Goal: Information Seeking & Learning: Learn about a topic

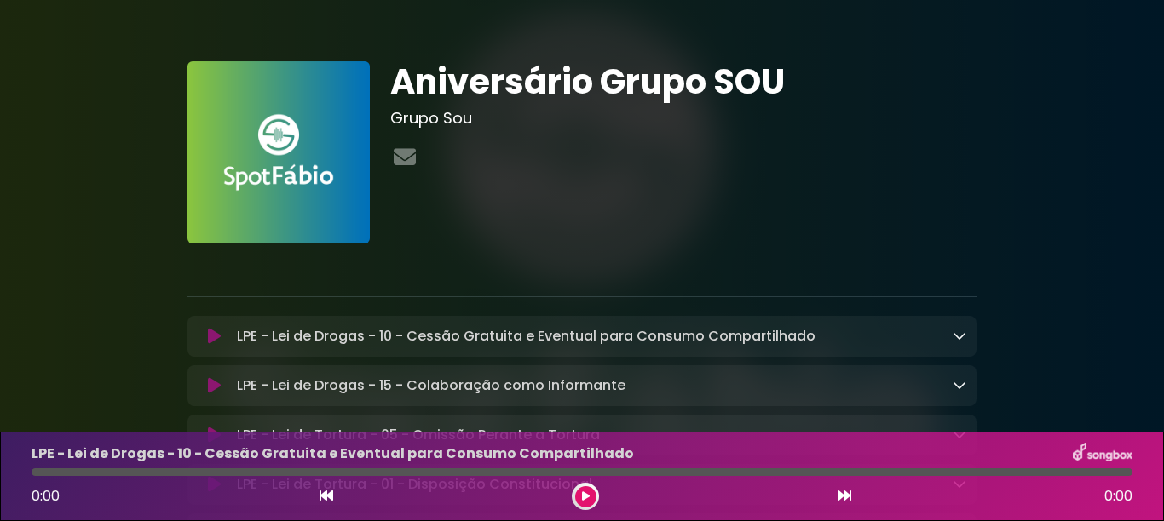
click at [963, 341] on icon at bounding box center [959, 336] width 14 height 14
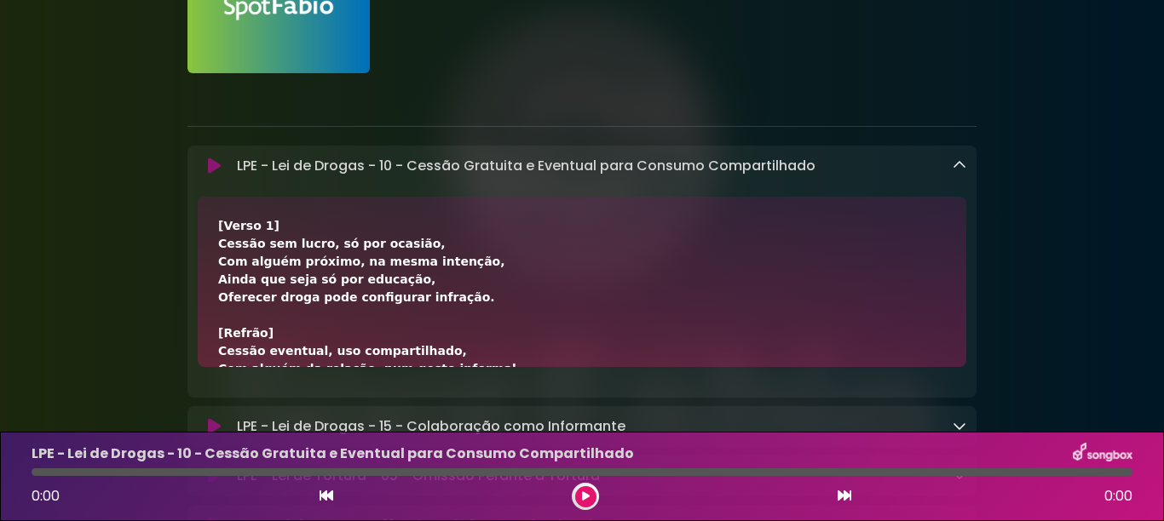
scroll to position [204, 0]
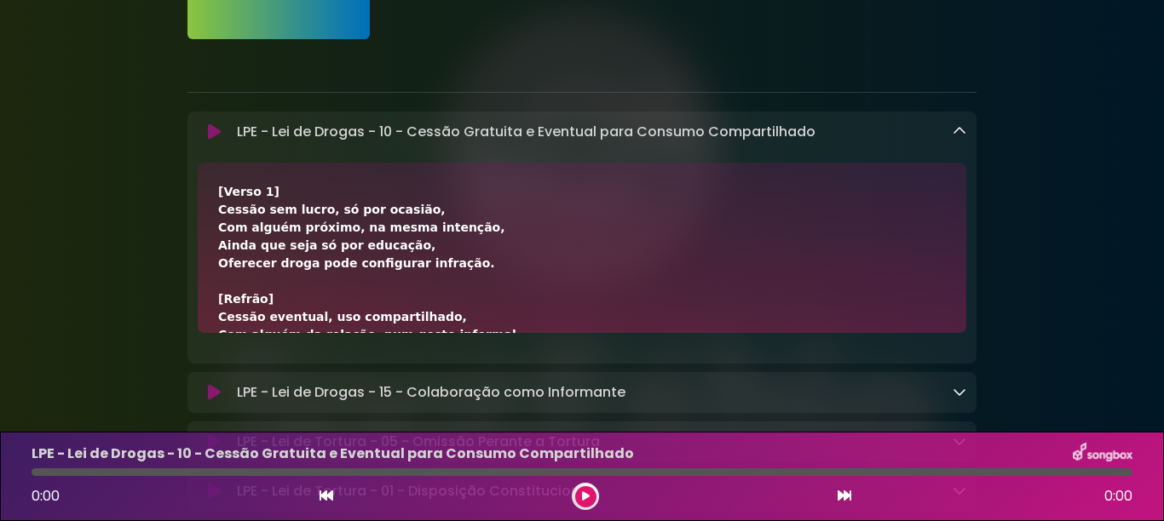
click at [955, 138] on icon at bounding box center [959, 131] width 14 height 14
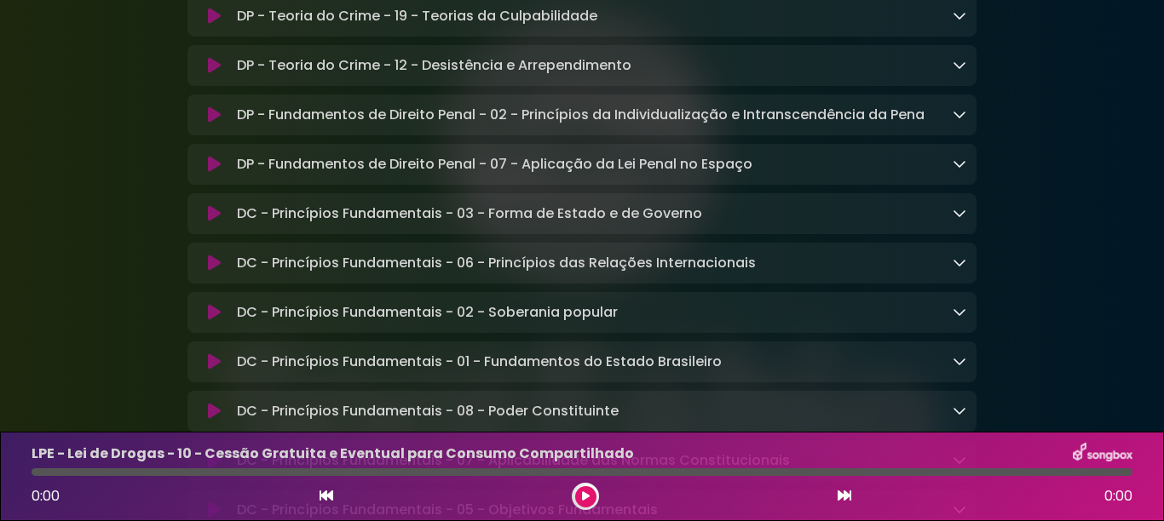
scroll to position [954, 0]
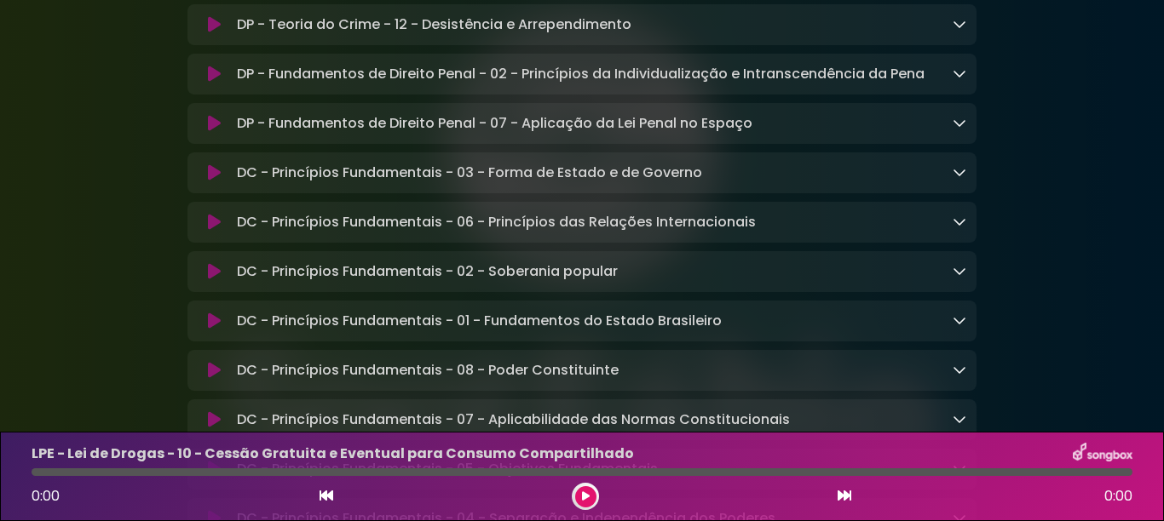
click at [784, 84] on p "DP - Fundamentos de Direito Penal - 02 - Princípios da Individualização e Intra…" at bounding box center [580, 74] width 687 height 20
click at [963, 80] on icon at bounding box center [959, 73] width 14 height 14
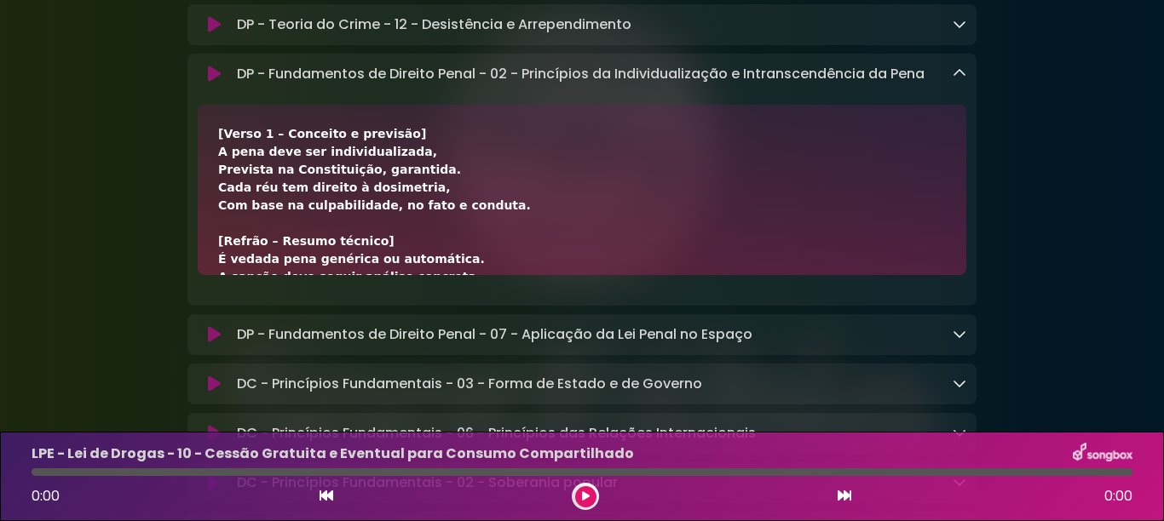
click at [212, 80] on icon at bounding box center [214, 74] width 13 height 17
click at [583, 494] on icon at bounding box center [586, 497] width 8 height 10
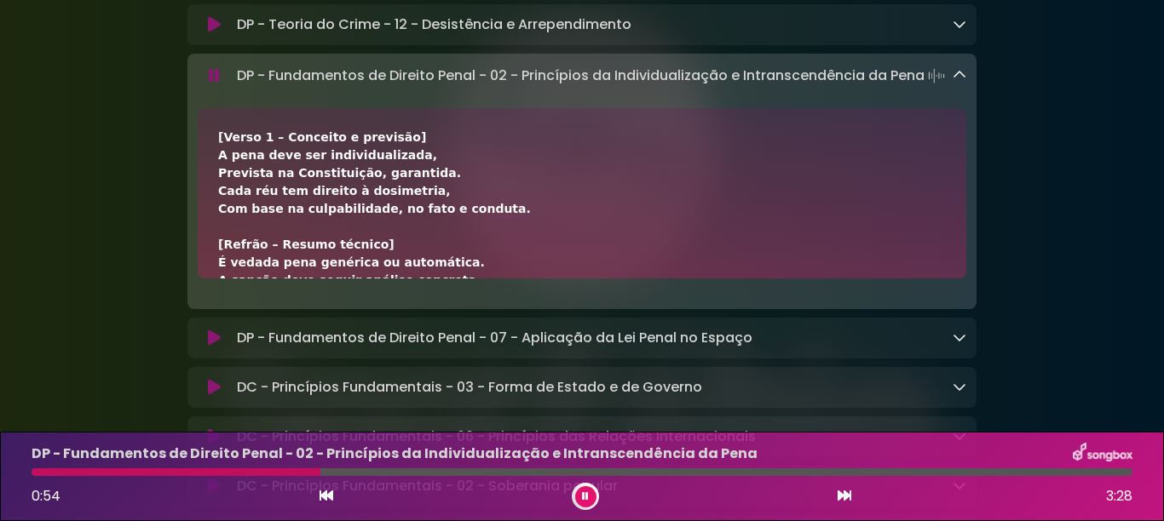
click at [961, 82] on icon at bounding box center [959, 75] width 14 height 14
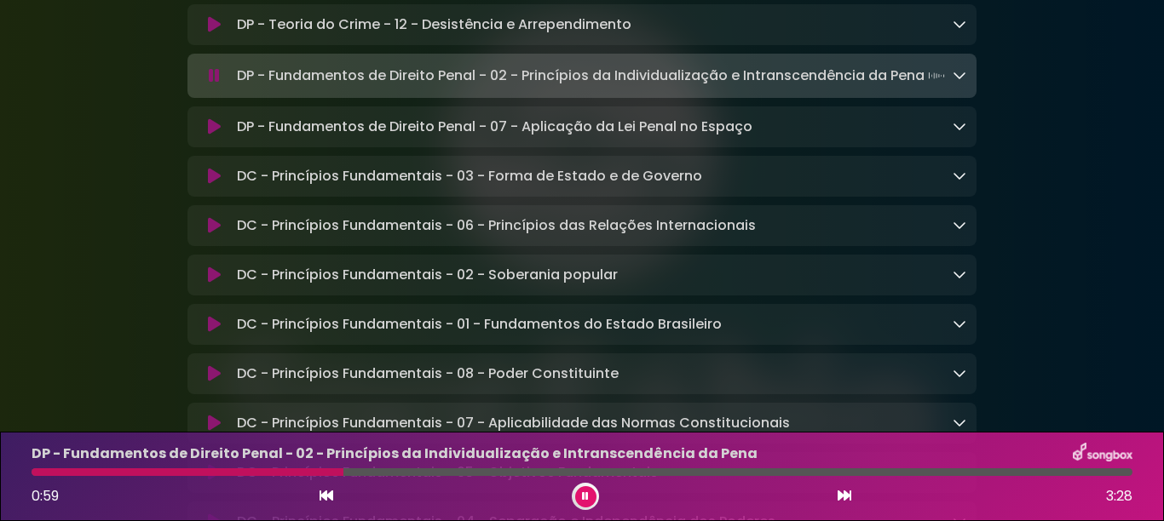
click at [793, 187] on div "DC - Princípios Fundamentais - 03 - Forma de Estado e de Governo Loading Track.…" at bounding box center [598, 176] width 736 height 20
click at [954, 182] on icon at bounding box center [959, 176] width 14 height 14
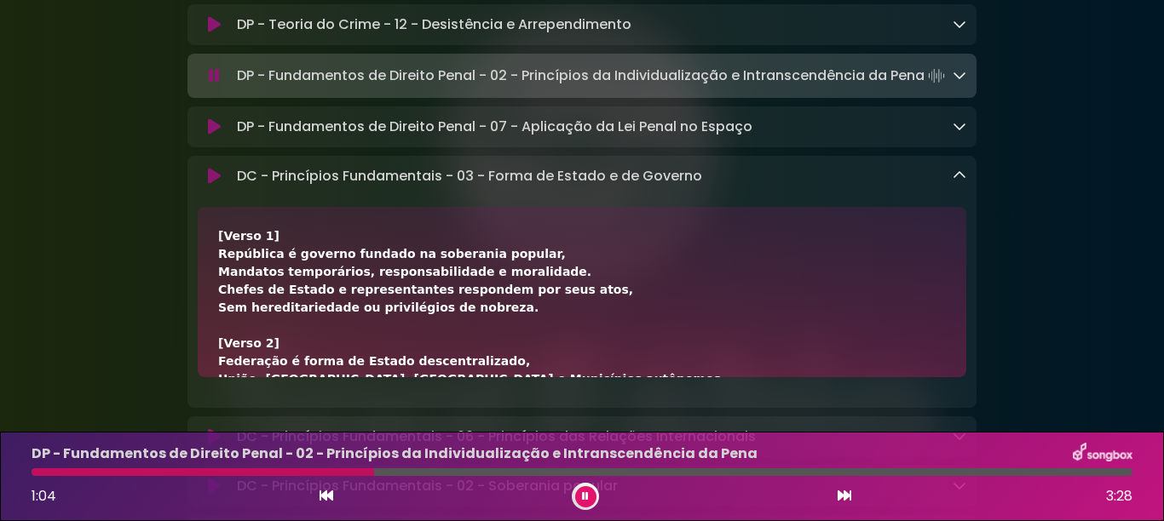
click at [220, 185] on icon at bounding box center [214, 176] width 13 height 17
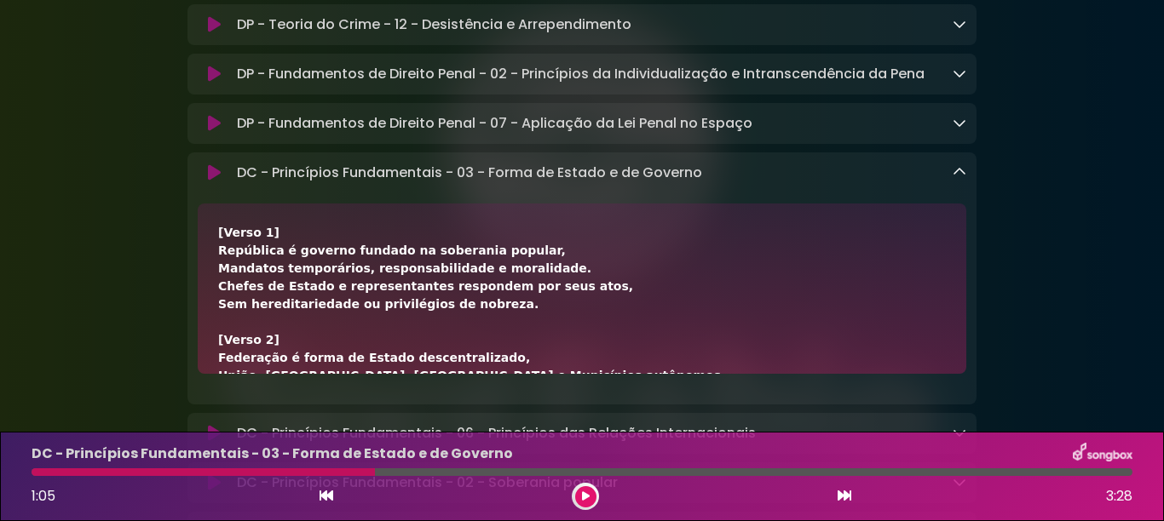
click at [31, 467] on div "DC - Princípios Fundamentais - 03 - Forma de Estado e de Governo 1:05 3:28" at bounding box center [581, 476] width 1121 height 67
click at [39, 470] on div at bounding box center [203, 473] width 343 height 8
click at [396, 469] on div at bounding box center [582, 473] width 1101 height 8
click at [582, 492] on icon at bounding box center [586, 497] width 8 height 10
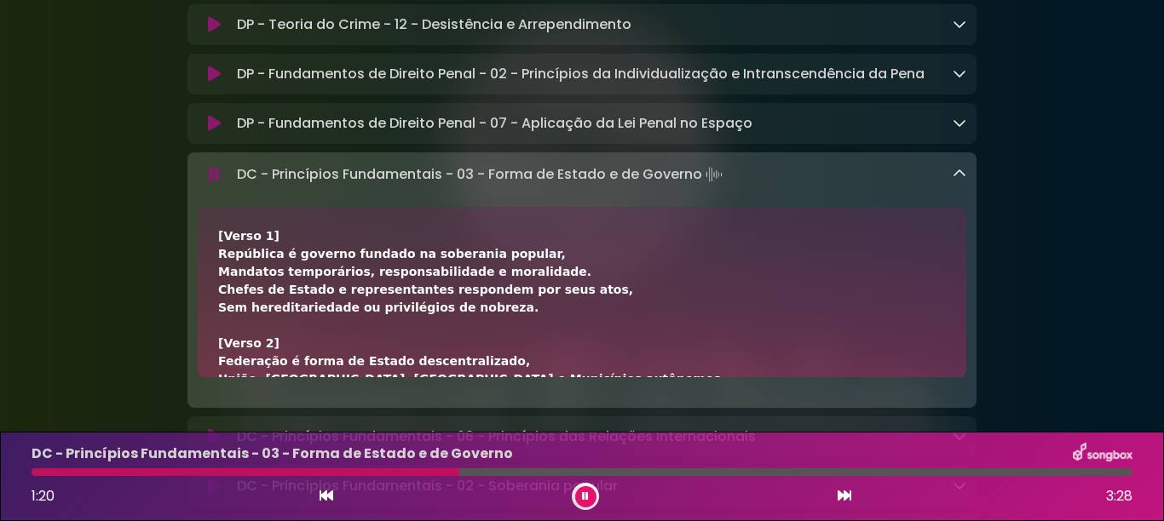
click at [456, 480] on div "DC - Princípios Fundamentais - 03 - Forma de Estado e de Governo 1:20 3:28" at bounding box center [581, 476] width 1121 height 67
click at [420, 210] on div "DC - Princípios Fundamentais - 03 - Forma de Estado e de Governo Loading Track.…" at bounding box center [581, 280] width 789 height 256
click at [310, 187] on p "DC - Princípios Fundamentais - 03 - Forma de Estado e de Governo Loading Track.…" at bounding box center [481, 175] width 489 height 24
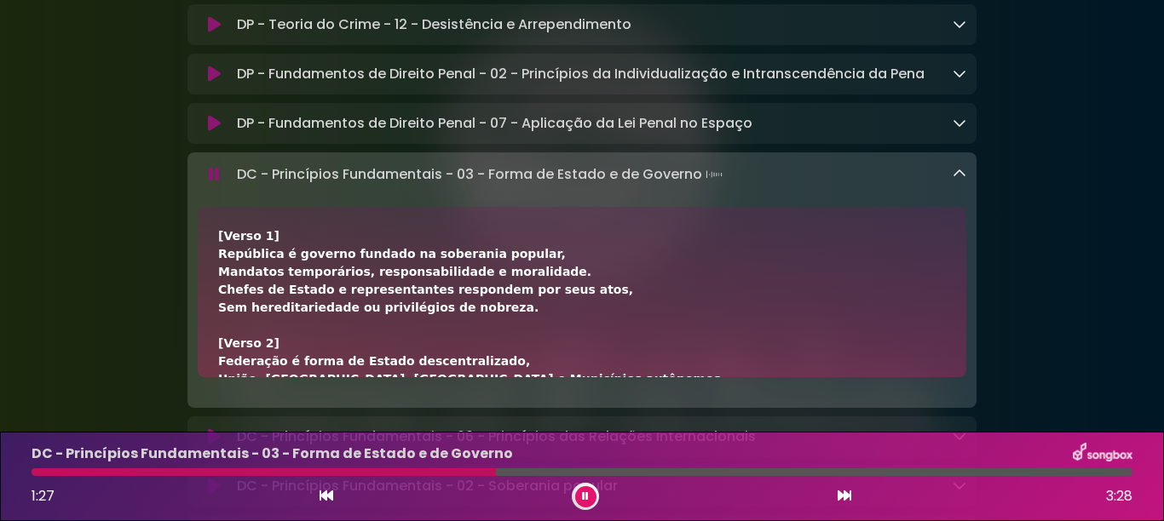
click at [589, 494] on button at bounding box center [585, 496] width 21 height 21
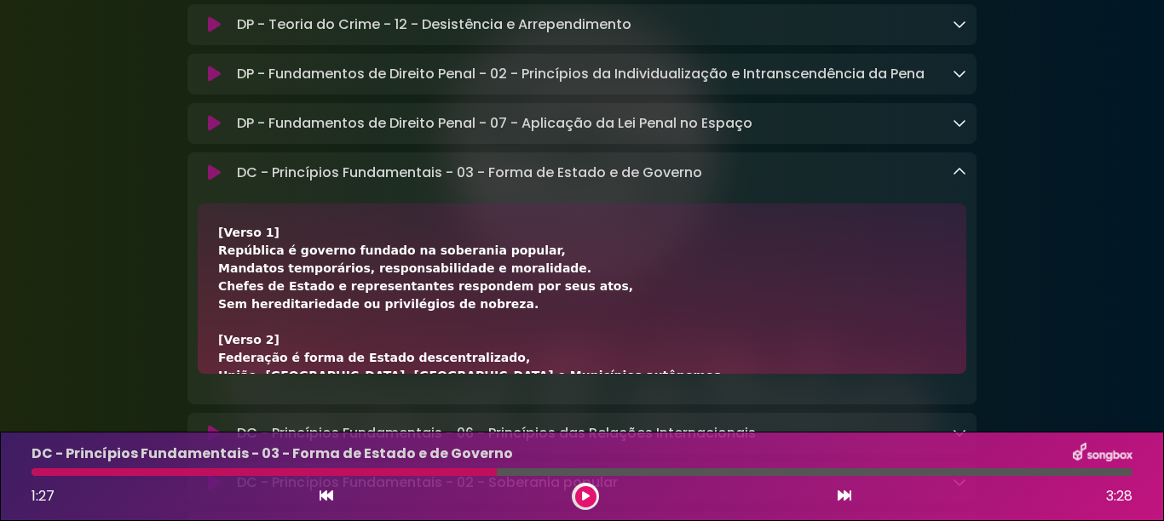
click at [114, 471] on div at bounding box center [264, 473] width 465 height 8
click at [584, 183] on p "DC - Princípios Fundamentais - 03 - Forma de Estado e de Governo Loading Track.…" at bounding box center [469, 173] width 465 height 20
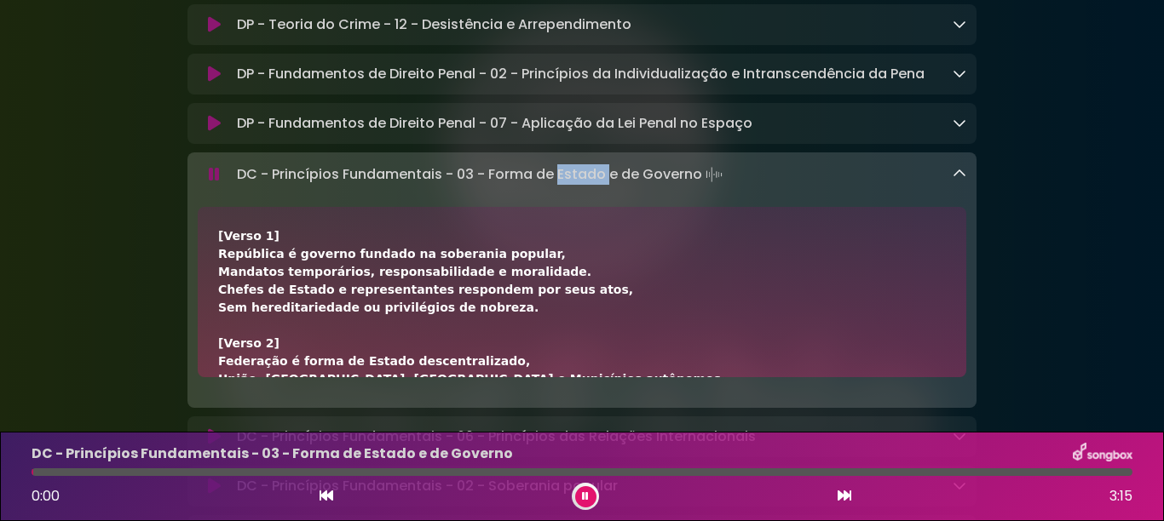
click at [216, 182] on icon at bounding box center [214, 174] width 11 height 17
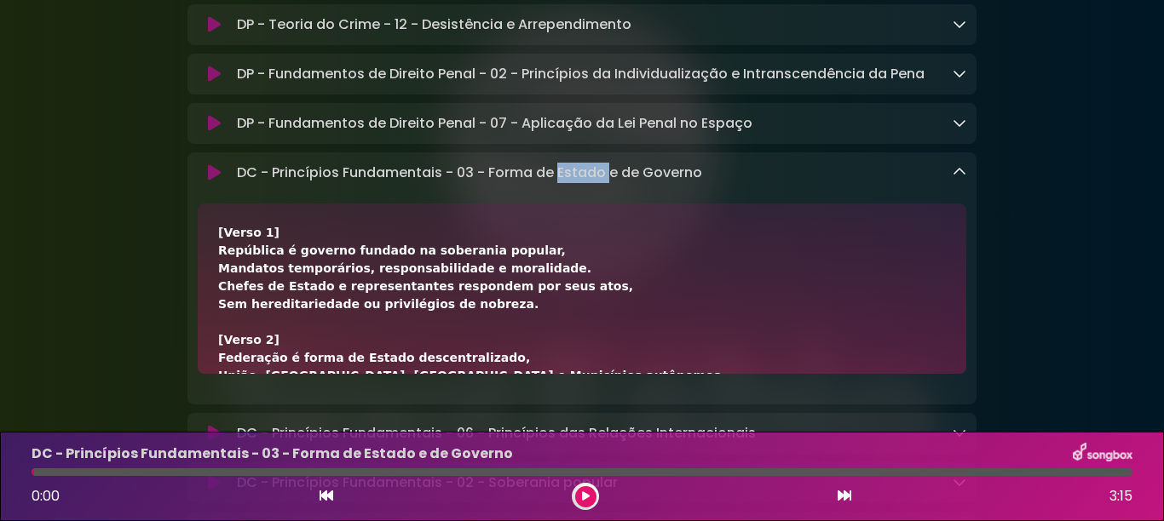
click at [582, 497] on icon at bounding box center [586, 497] width 8 height 10
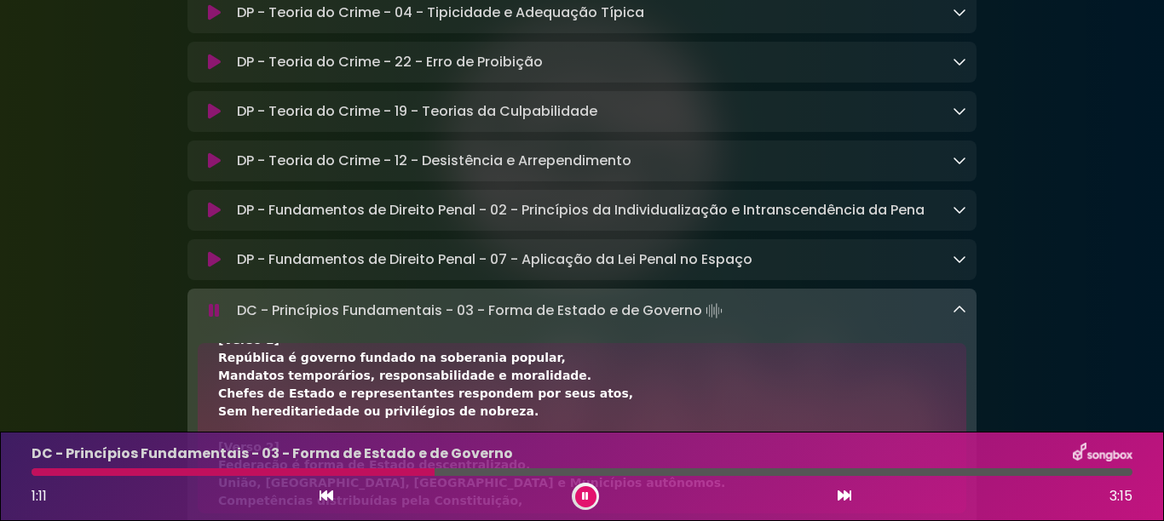
scroll to position [34, 0]
click at [1126, 297] on div "Aniversário Grupo SOU Grupo Sou" at bounding box center [582, 456] width 1164 height 2507
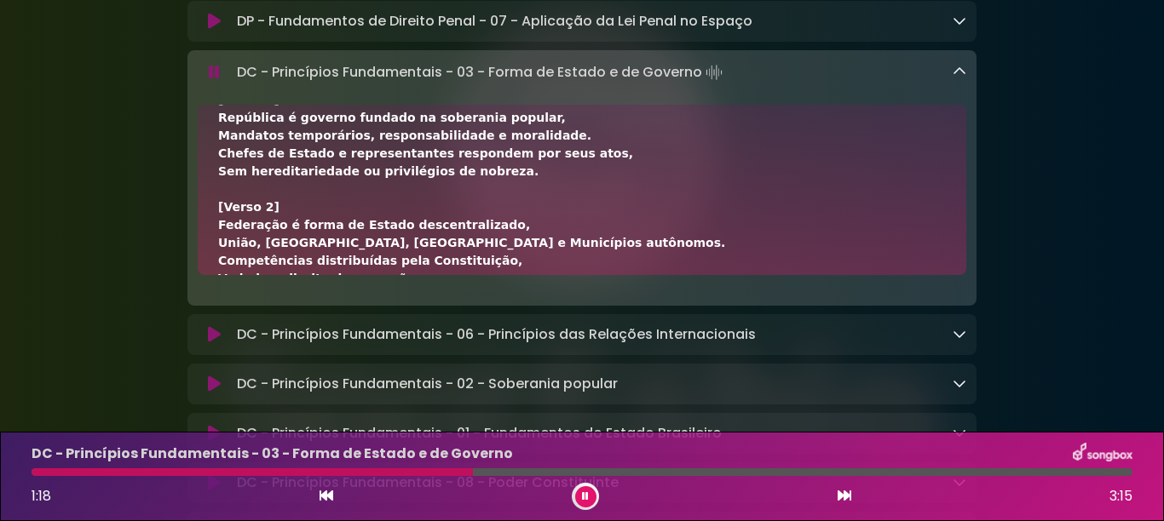
scroll to position [1090, 0]
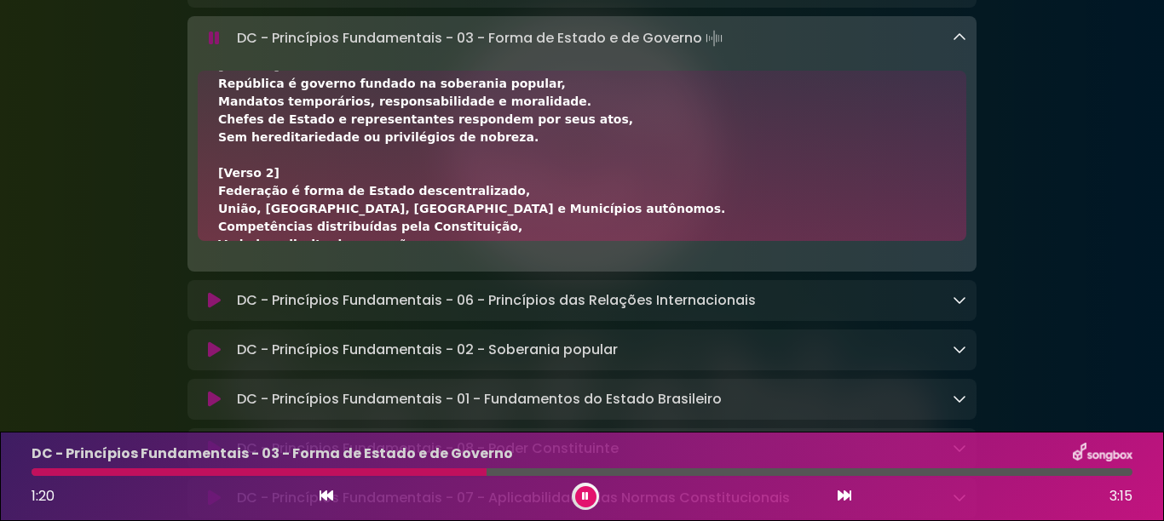
click at [791, 164] on div "[Verso 1] República é governo fundado na soberania popular, Mandatos temporário…" at bounding box center [582, 415] width 728 height 716
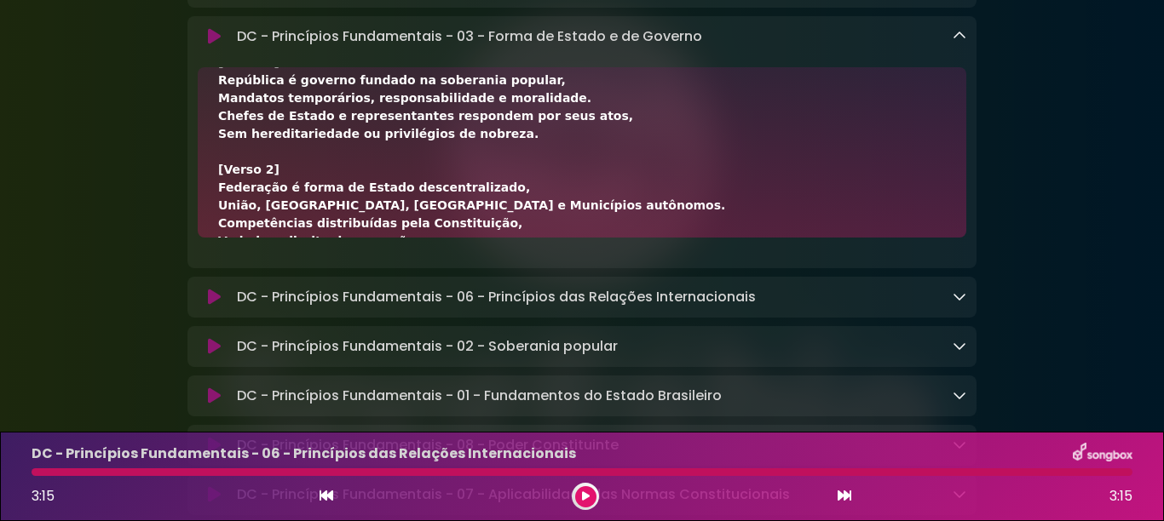
click at [579, 495] on button at bounding box center [585, 496] width 21 height 21
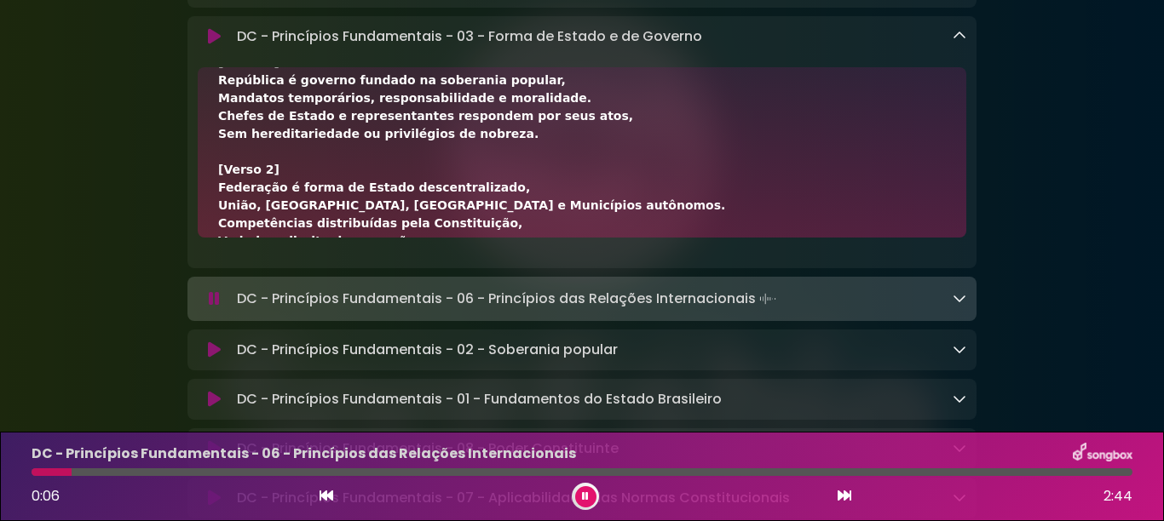
click at [579, 496] on button at bounding box center [585, 496] width 21 height 21
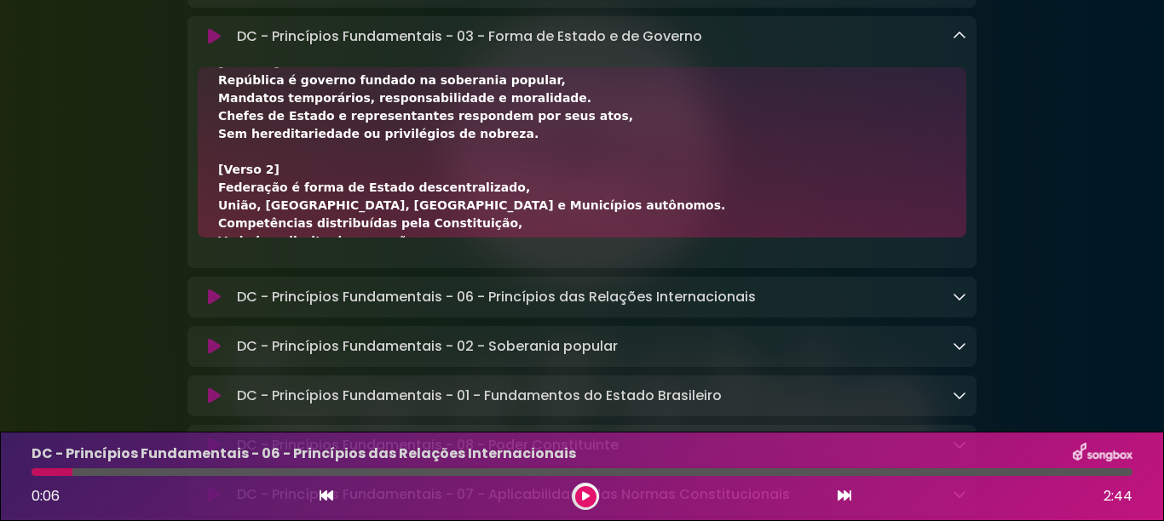
click at [670, 181] on div "[Verso 1] República é governo fundado na soberania popular, Mandatos temporário…" at bounding box center [582, 412] width 728 height 716
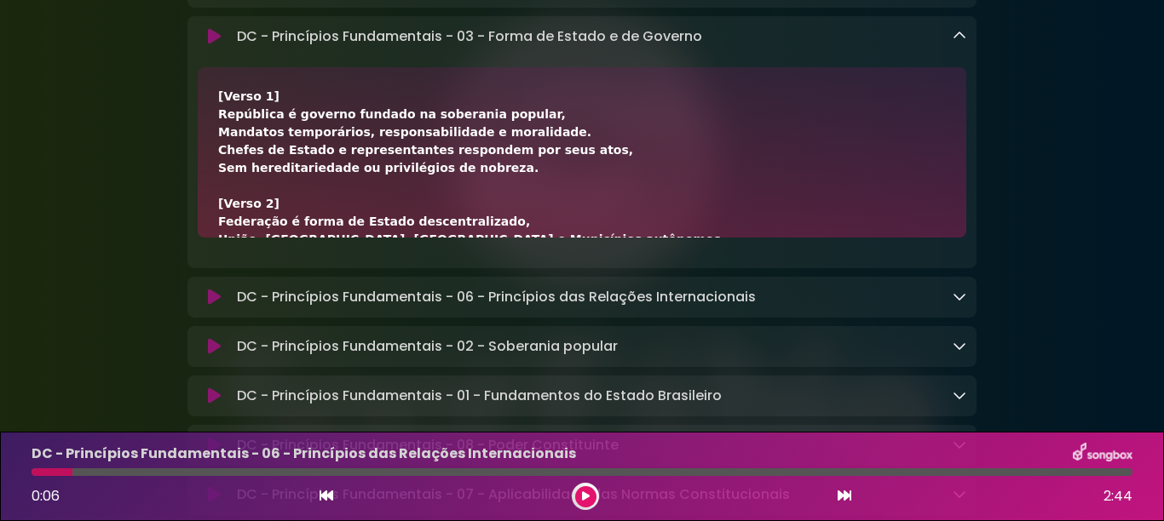
click at [953, 43] on icon at bounding box center [959, 36] width 14 height 14
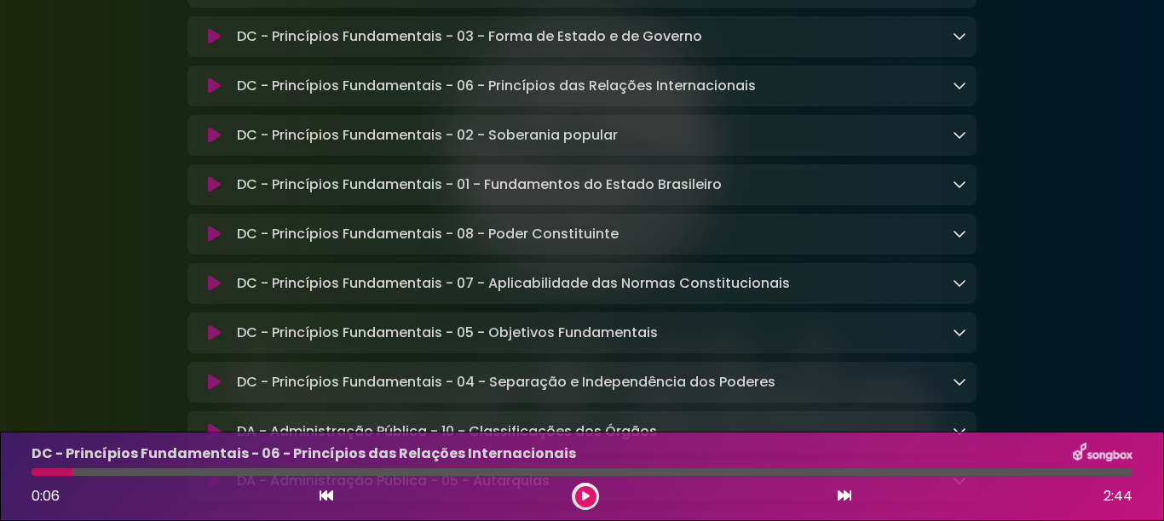
click at [952, 92] on icon at bounding box center [959, 85] width 14 height 14
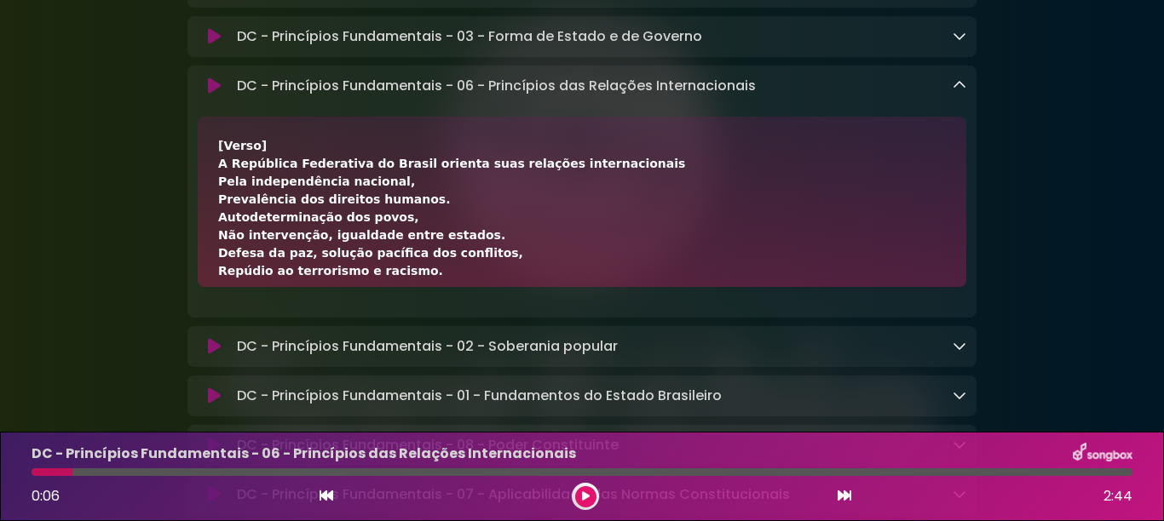
click at [584, 492] on icon at bounding box center [586, 497] width 8 height 10
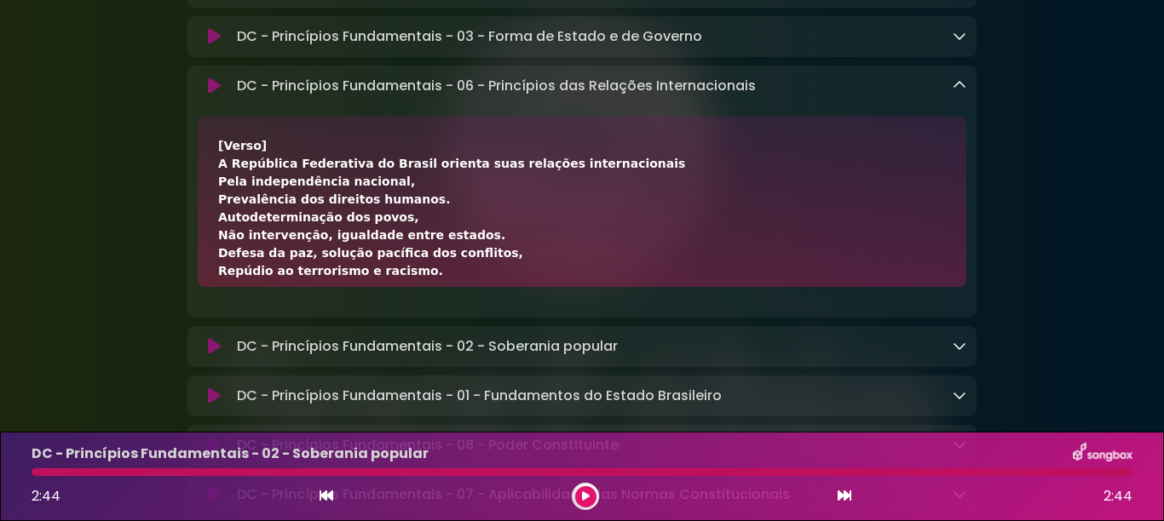
click at [693, 263] on div "[Verso] A República Federativa do Brasil orienta suas relações internacionais P…" at bounding box center [582, 468] width 728 height 662
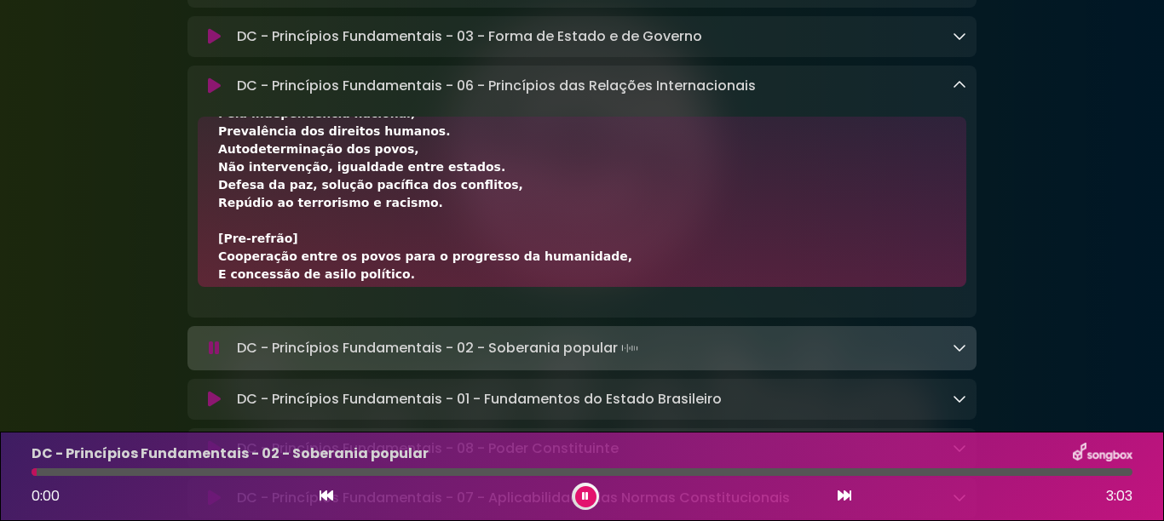
scroll to position [102, 0]
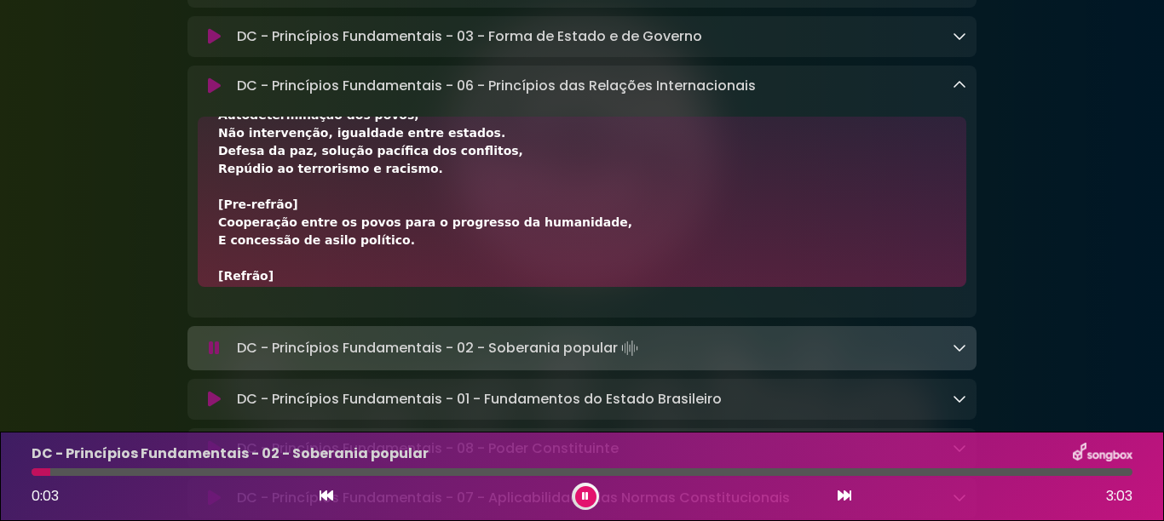
click at [581, 496] on button at bounding box center [585, 496] width 21 height 21
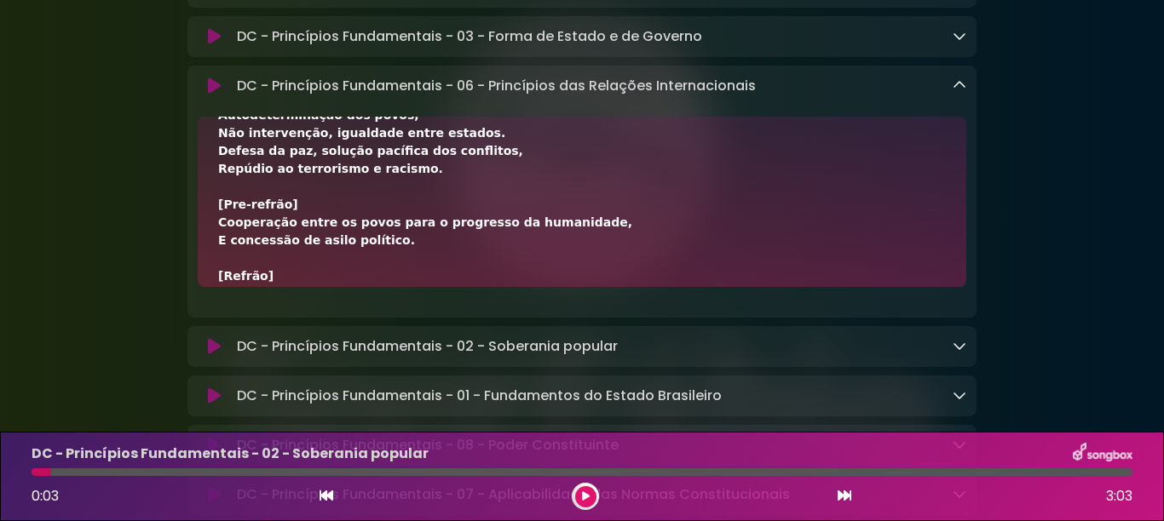
click at [699, 212] on div "[Verso] A República Federativa do Brasil orienta suas relações internacionais P…" at bounding box center [582, 366] width 728 height 662
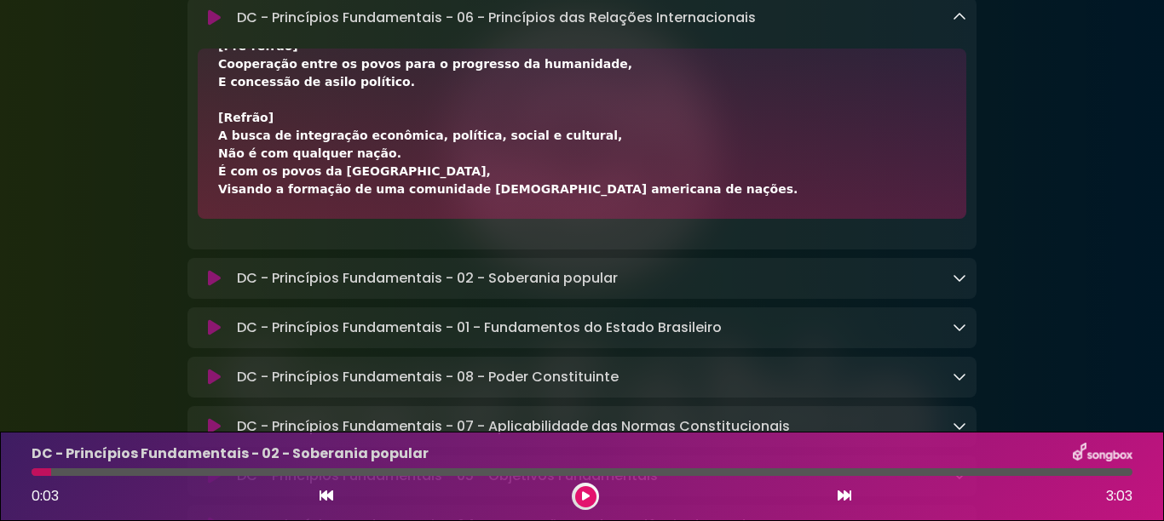
scroll to position [1193, 0]
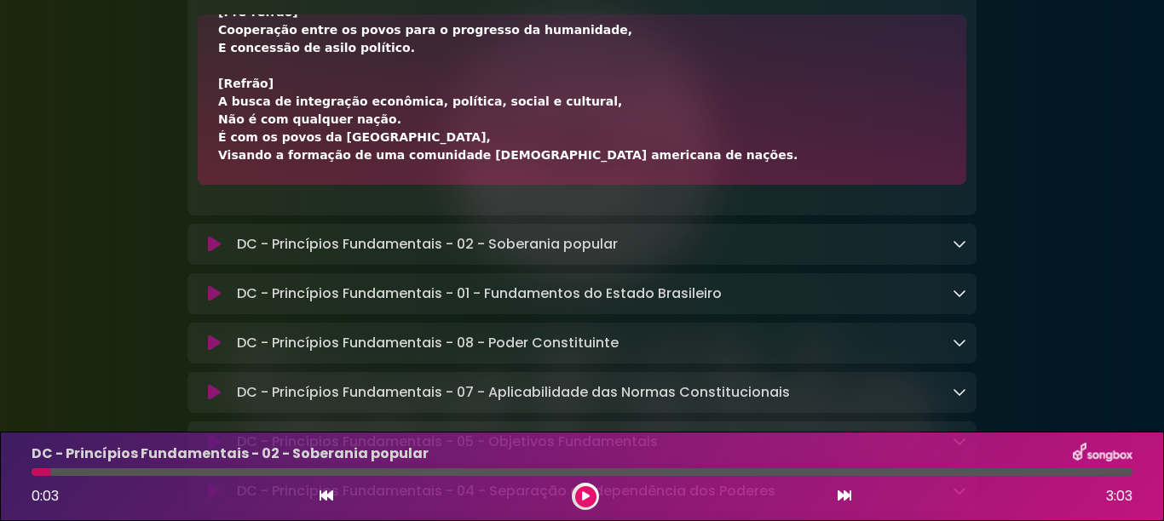
click at [957, 250] on icon at bounding box center [959, 244] width 14 height 14
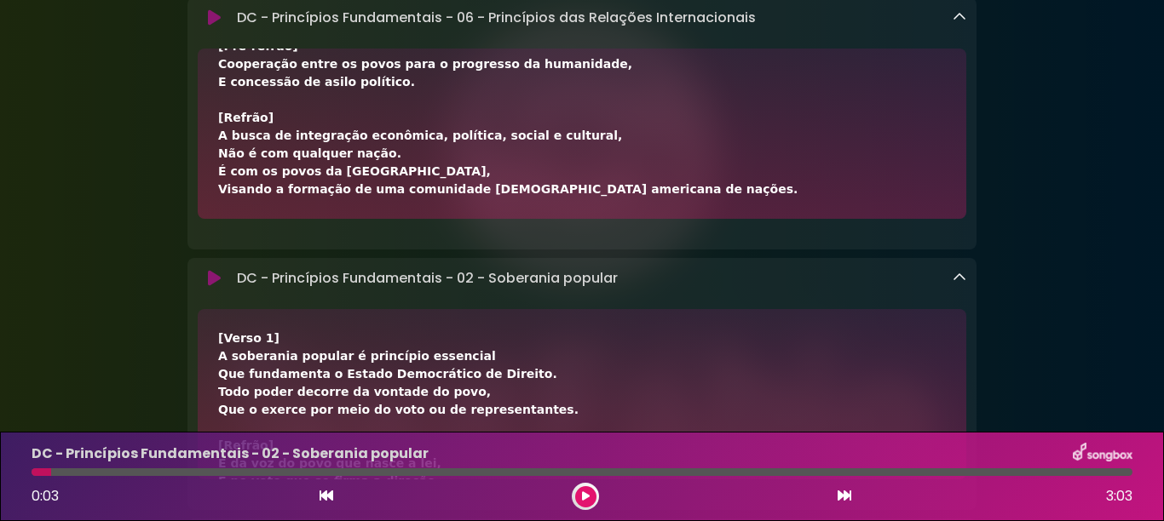
click at [958, 24] on icon at bounding box center [959, 17] width 14 height 14
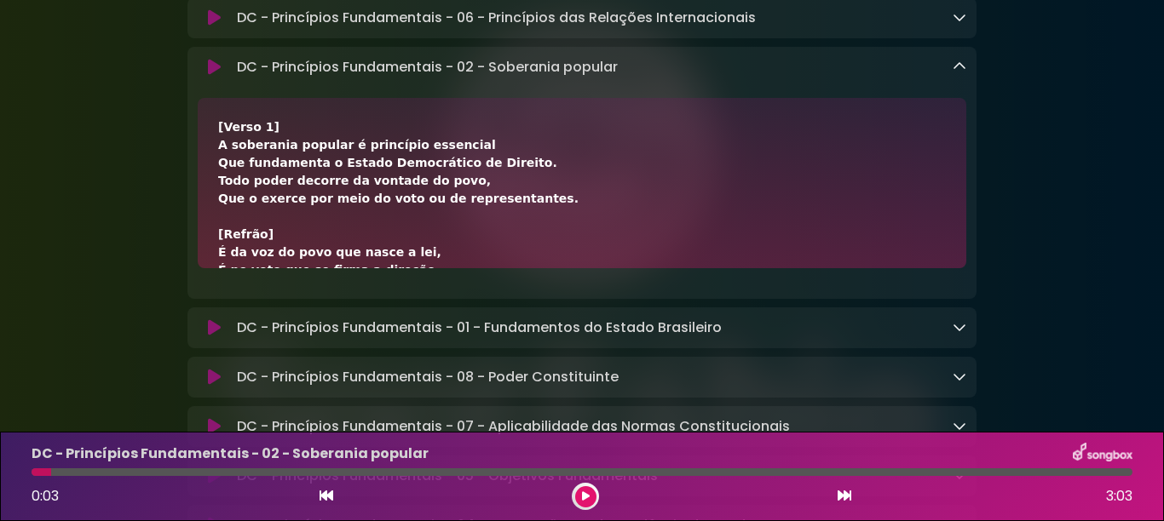
click at [1095, 255] on div "Aniversário Grupo SOU Grupo Sou" at bounding box center [582, 114] width 1164 height 2504
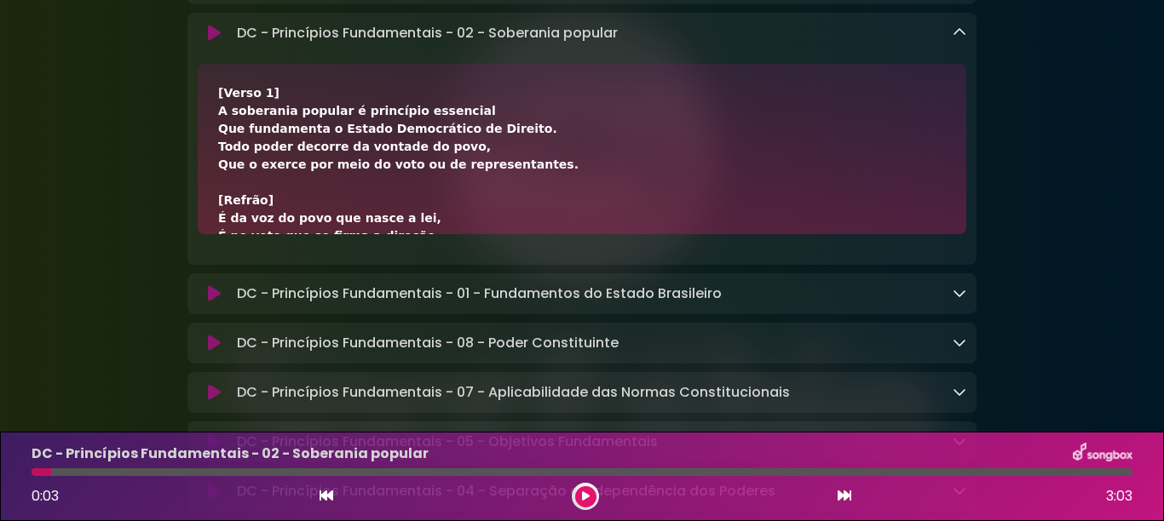
click at [598, 152] on div "[Verso 1] A soberania popular é princípio essencial Que fundamenta o Estado Dem…" at bounding box center [582, 343] width 728 height 519
click at [590, 489] on button at bounding box center [585, 496] width 21 height 21
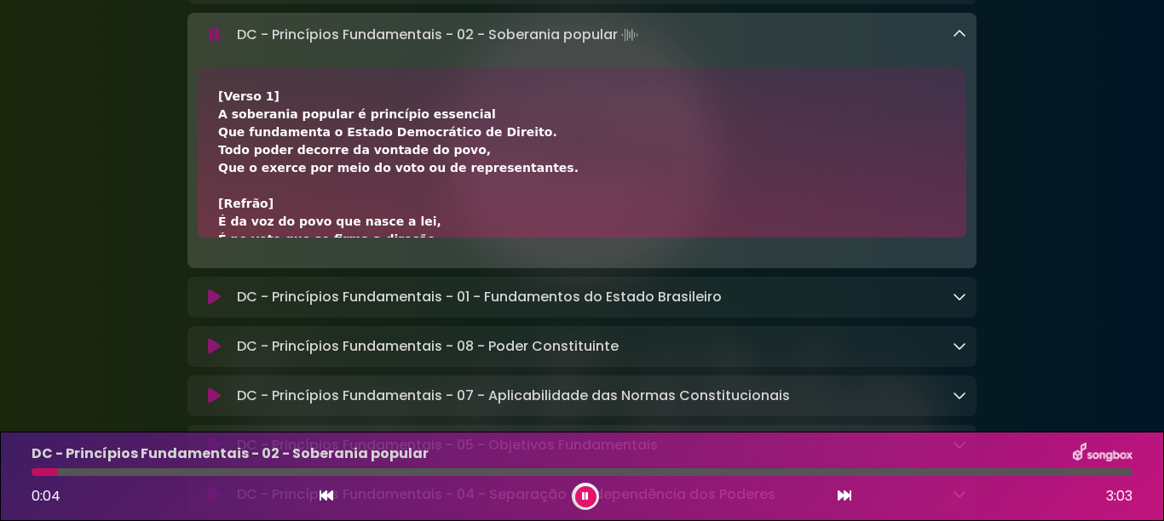
click at [542, 119] on div "[Verso 1] A soberania popular é princípio essencial Que fundamenta o Estado Dem…" at bounding box center [582, 347] width 728 height 519
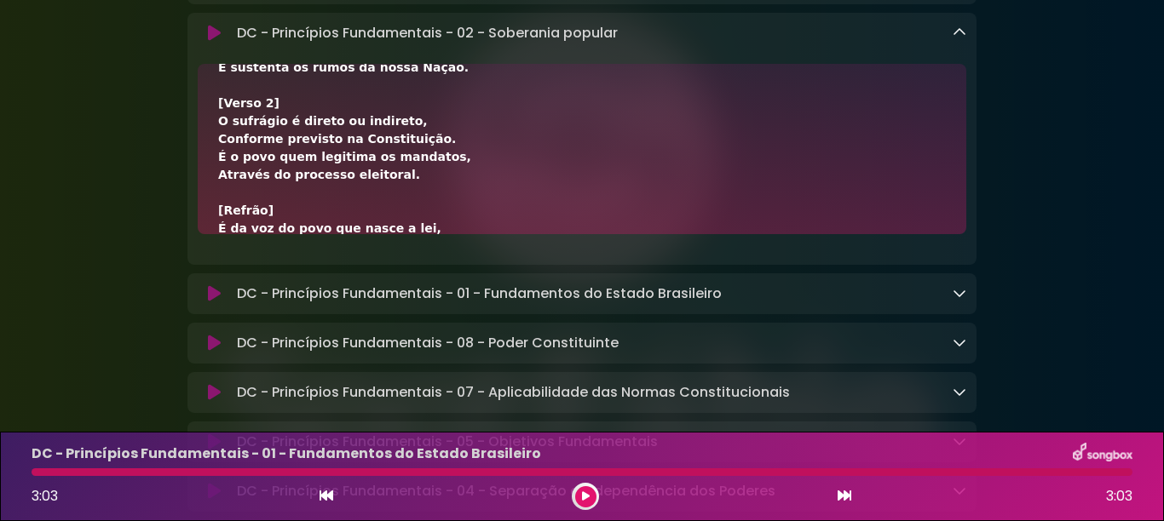
scroll to position [239, 0]
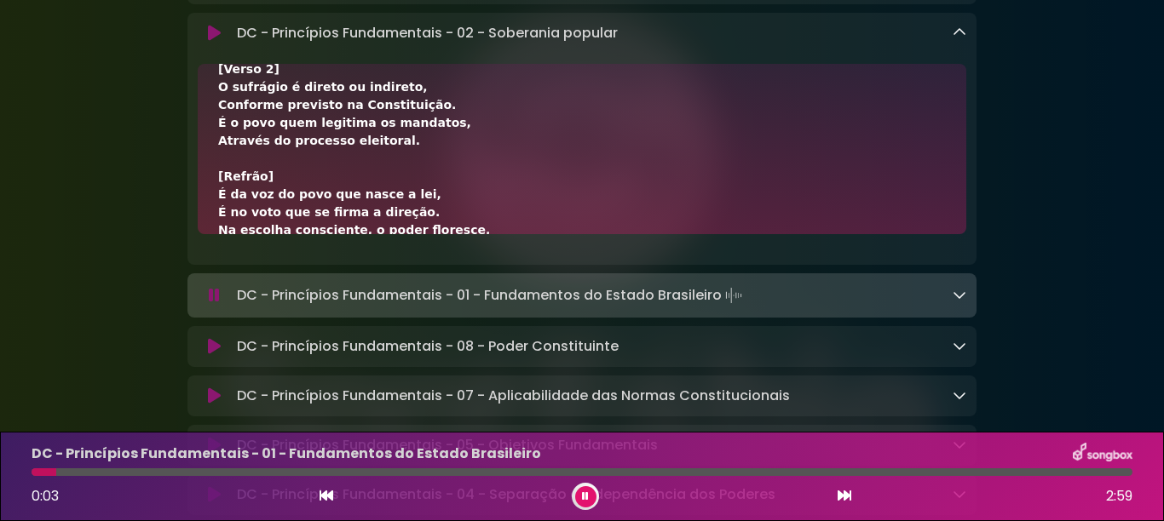
click at [584, 488] on button at bounding box center [585, 496] width 21 height 21
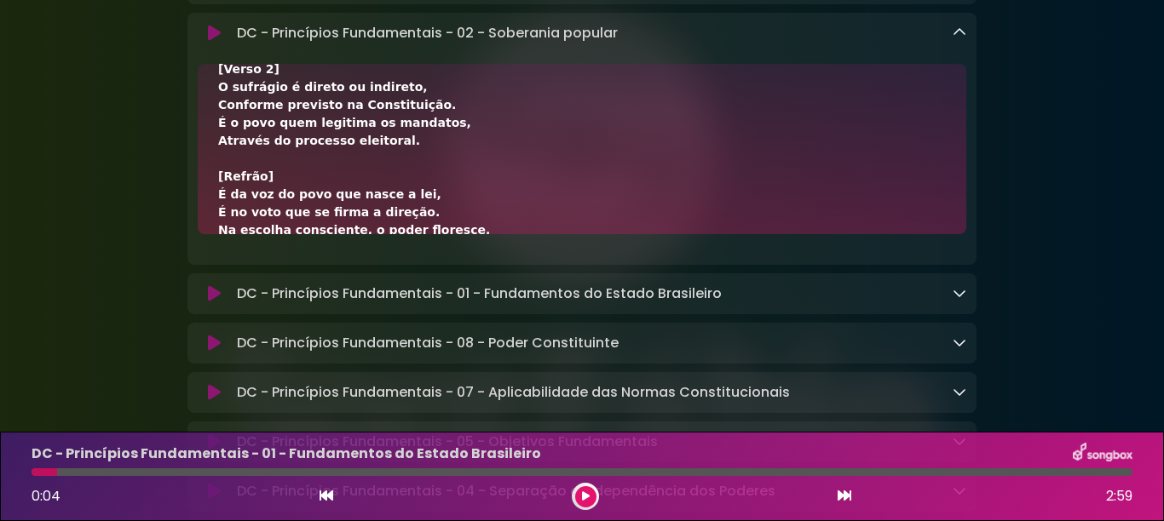
click at [628, 206] on div "[Verso 1] A soberania popular é princípio essencial Que fundamenta o Estado Dem…" at bounding box center [582, 105] width 728 height 519
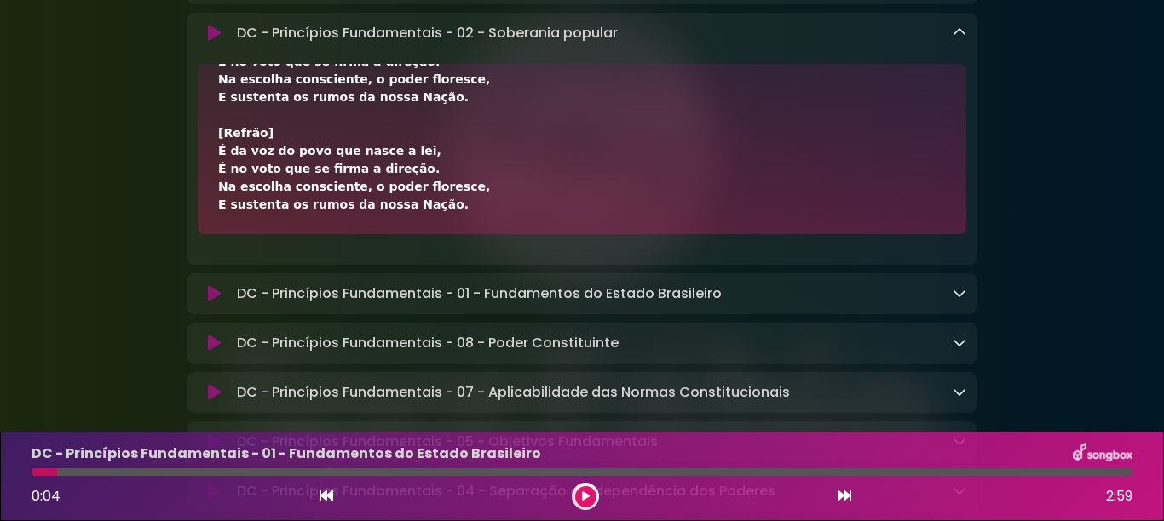
scroll to position [1227, 0]
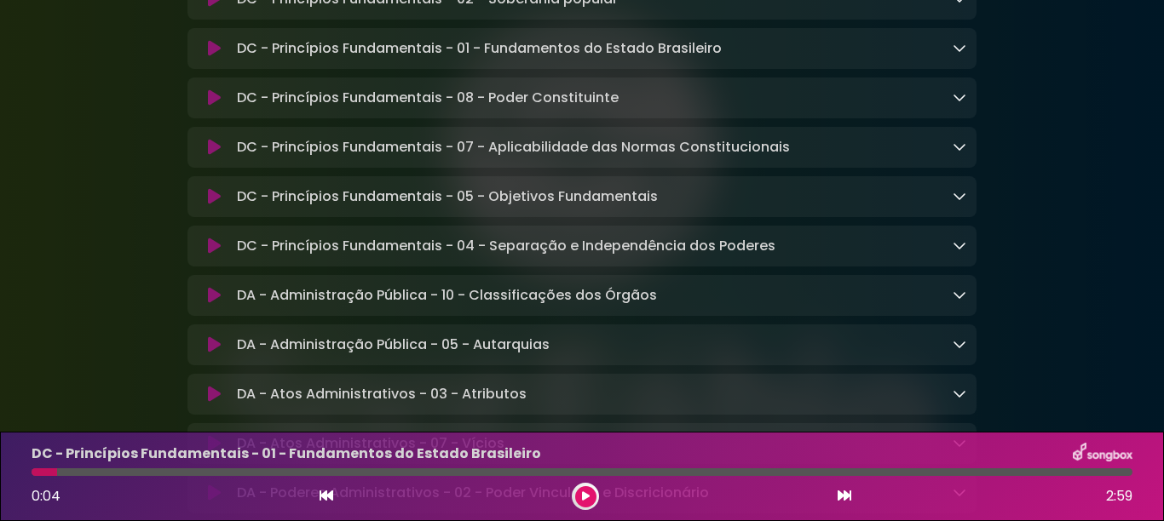
click at [952, 55] on icon at bounding box center [959, 48] width 14 height 14
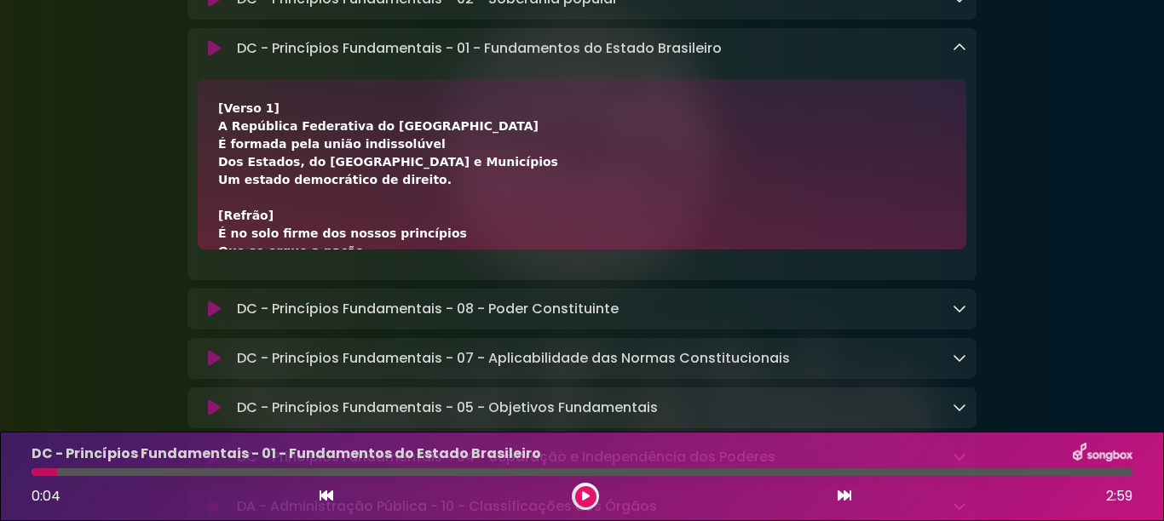
scroll to position [2206, 0]
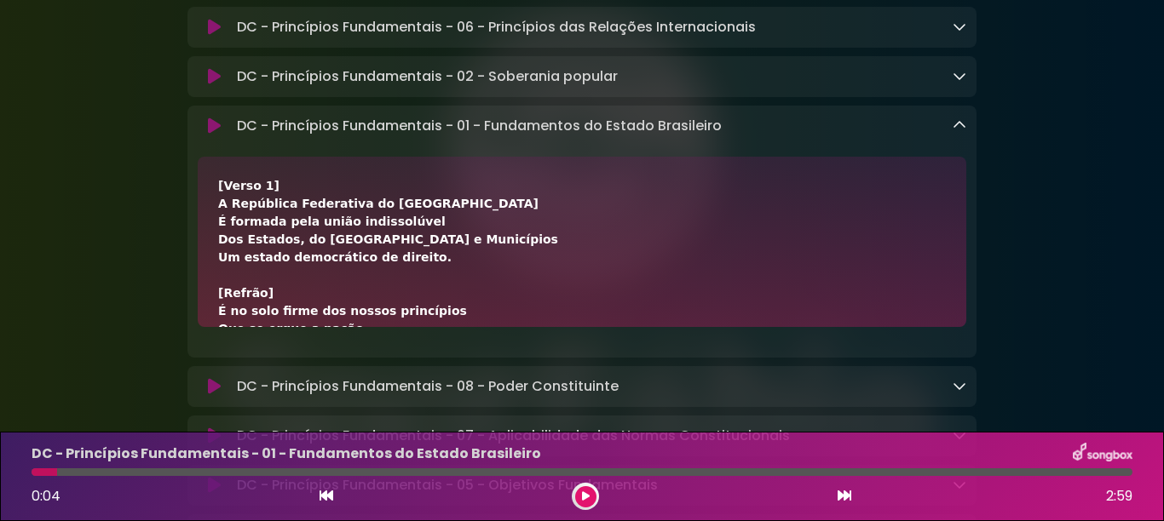
scroll to position [1081, 0]
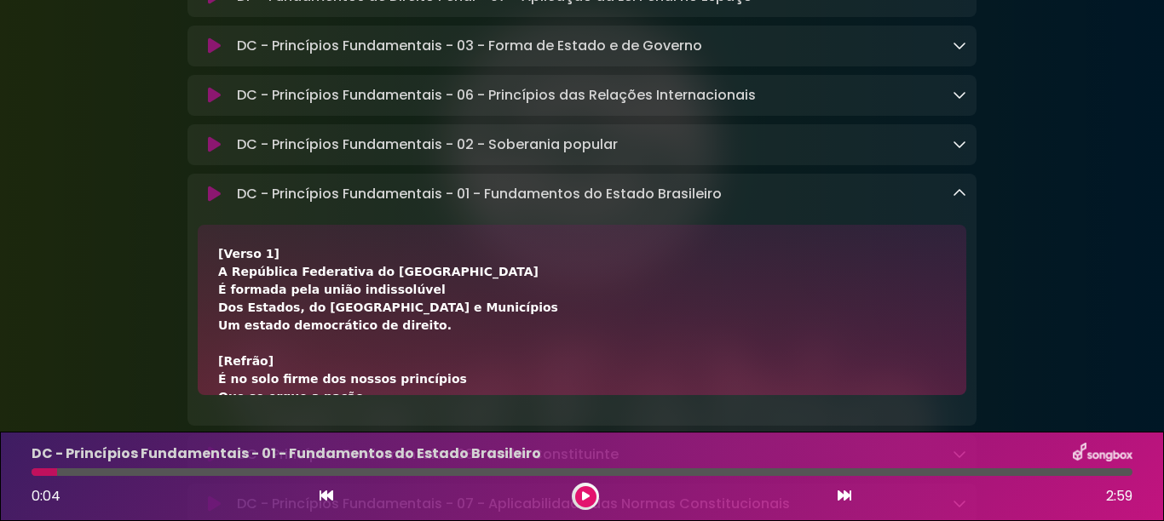
click at [590, 498] on button at bounding box center [585, 496] width 21 height 21
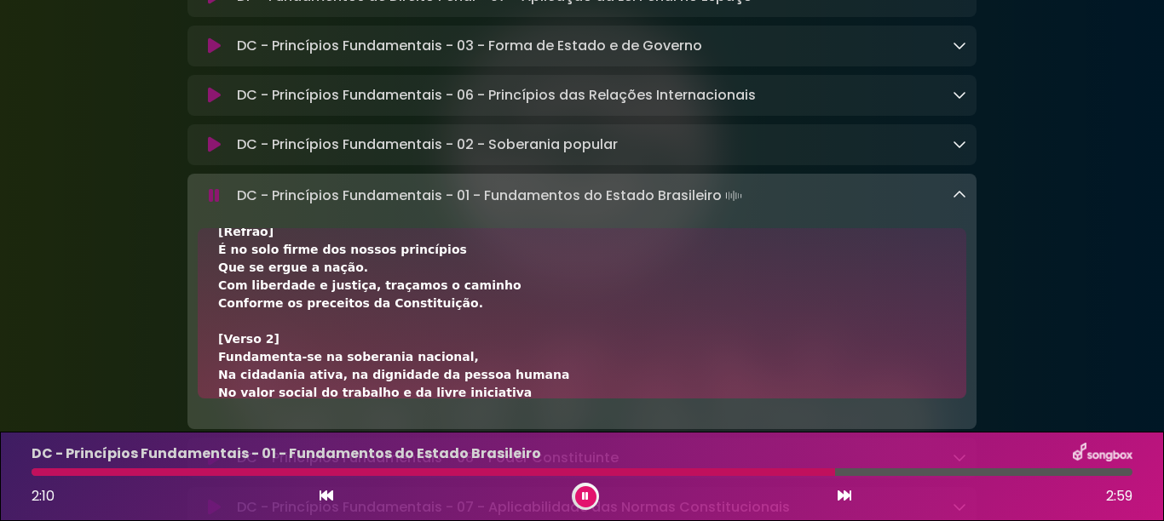
scroll to position [136, 0]
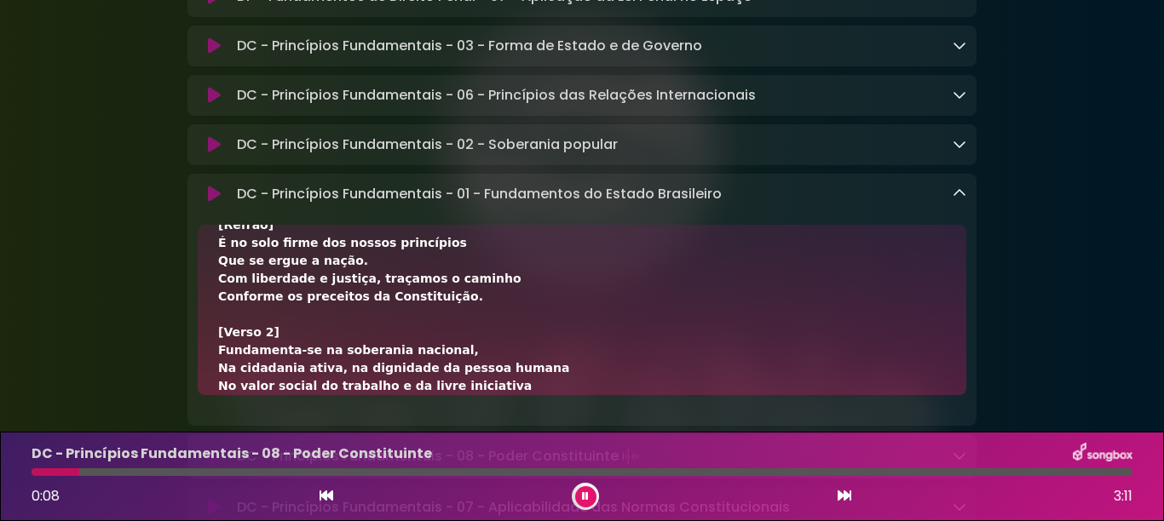
click at [590, 498] on button at bounding box center [585, 496] width 21 height 21
click at [726, 360] on div "[Verso 1] A República Federativa do Brasil É formada pela união indissolúvel Do…" at bounding box center [582, 484] width 728 height 751
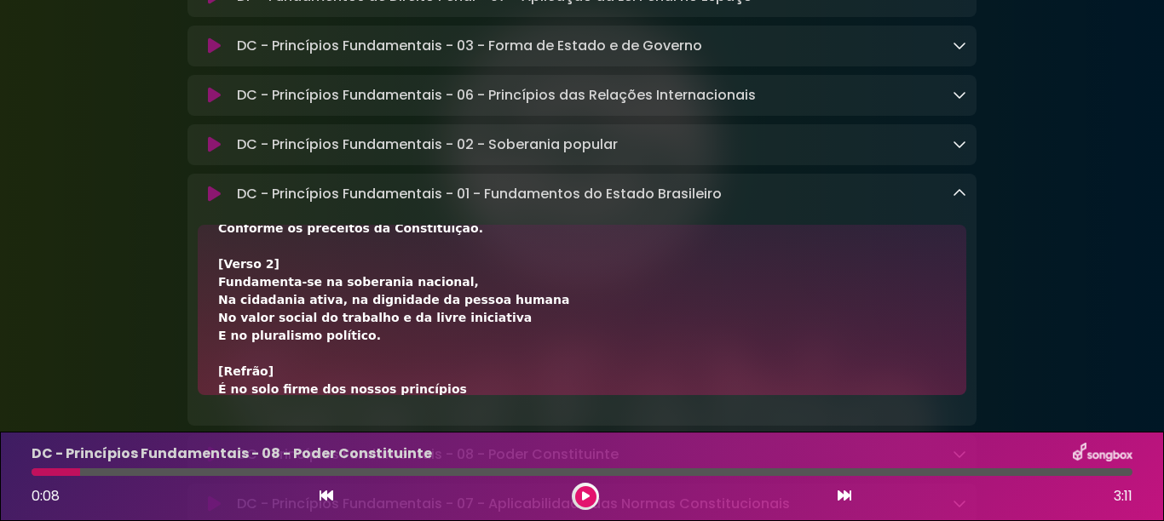
scroll to position [239, 0]
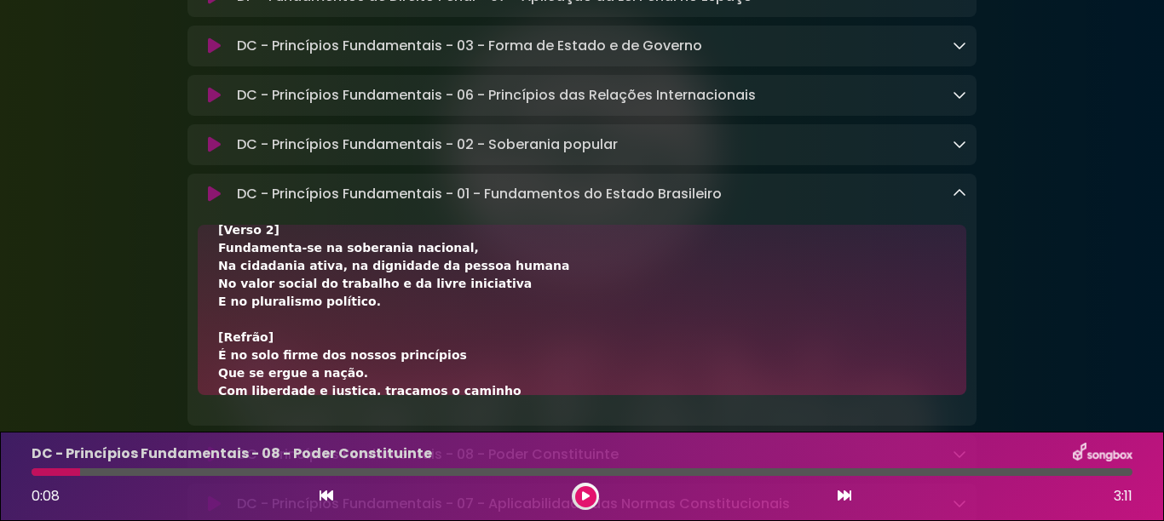
click at [726, 360] on div "[Verso 1] A República Federativa do Brasil É formada pela união indissolúvel Do…" at bounding box center [582, 382] width 728 height 751
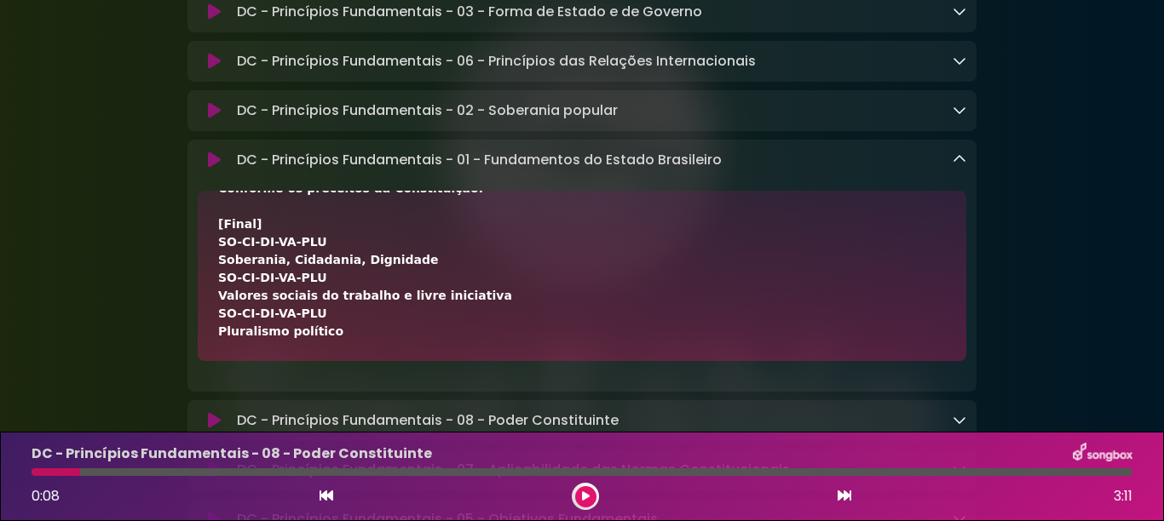
scroll to position [1149, 0]
